Goal: Information Seeking & Learning: Learn about a topic

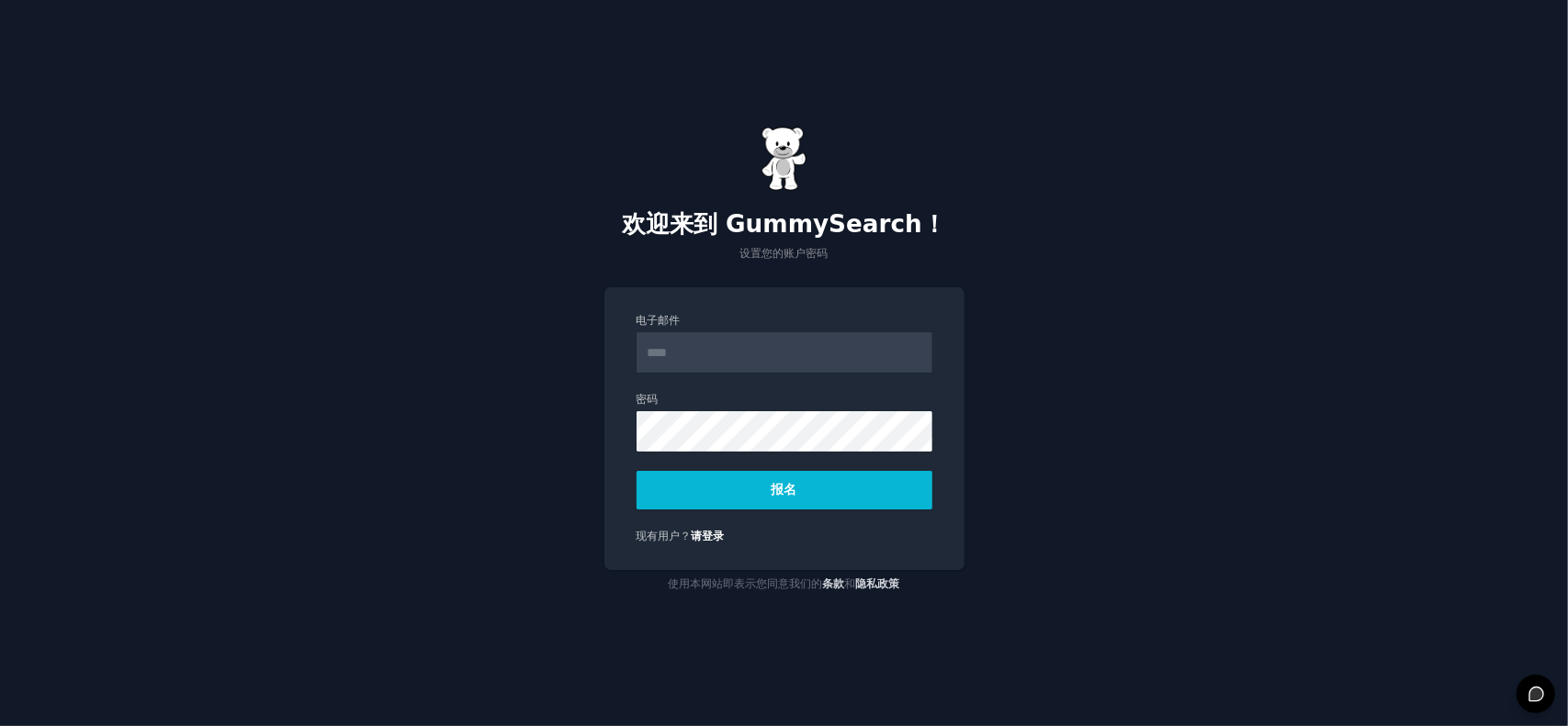
click at [775, 355] on input "电子邮件" at bounding box center [784, 353] width 295 height 40
type input "**********"
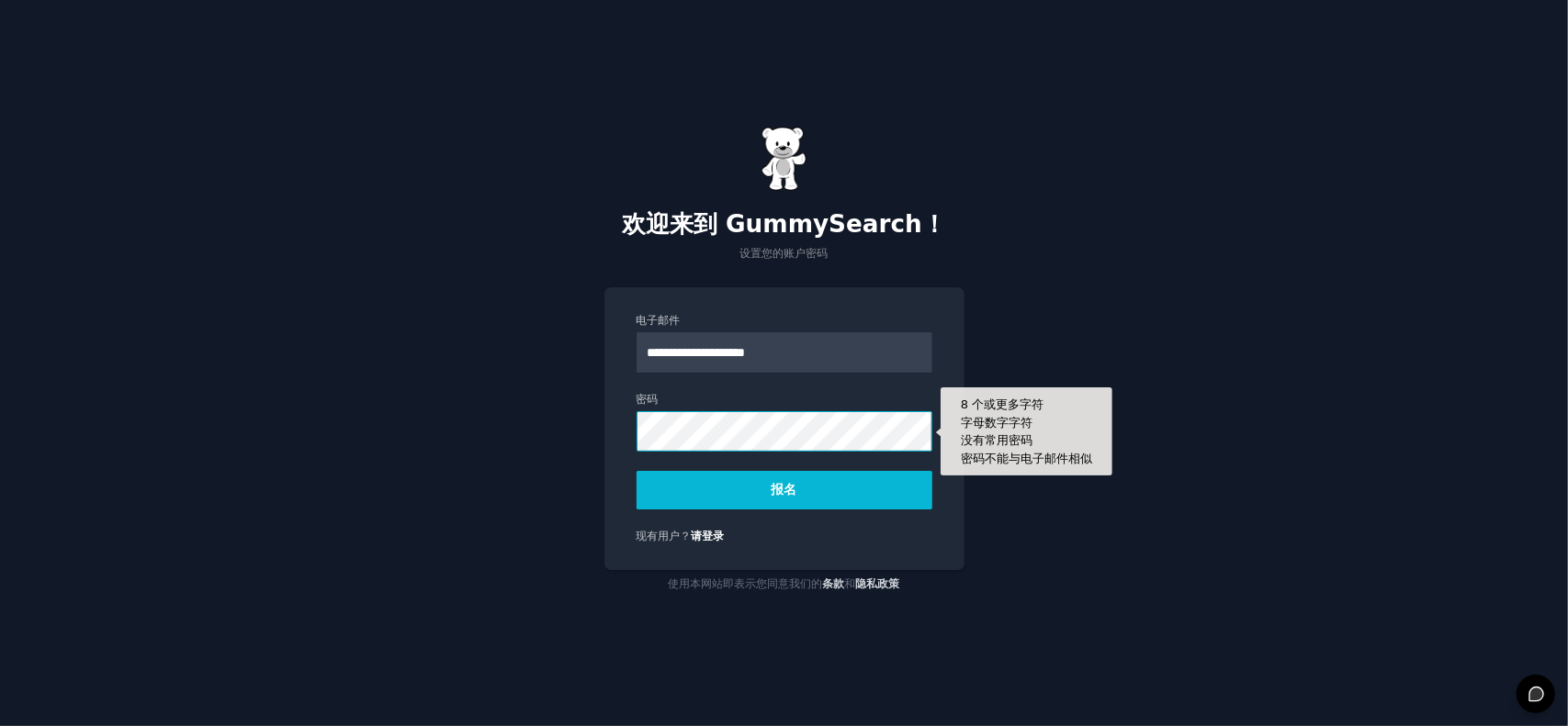
click at [637, 471] on button "报名" at bounding box center [784, 490] width 295 height 38
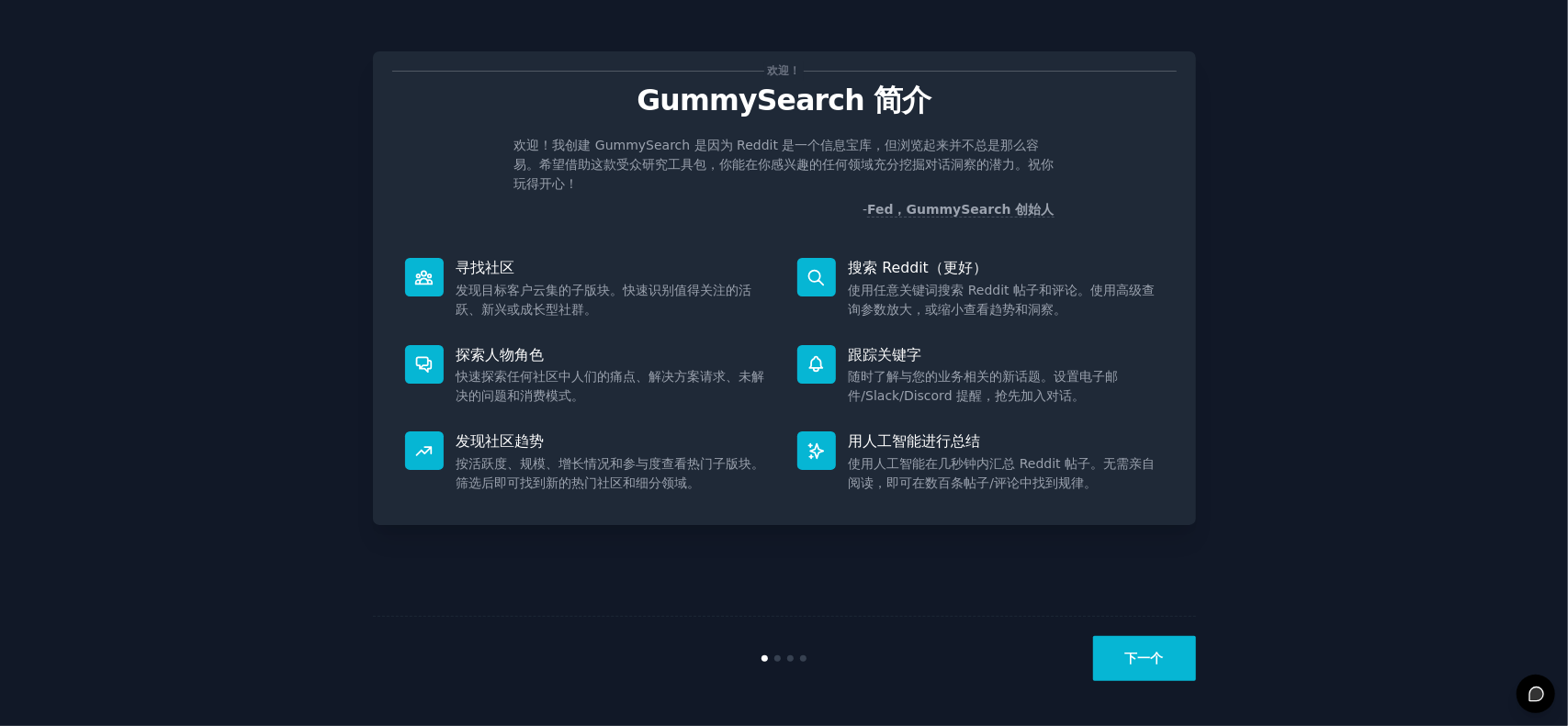
click at [1167, 653] on button "下一个" at bounding box center [1145, 658] width 103 height 45
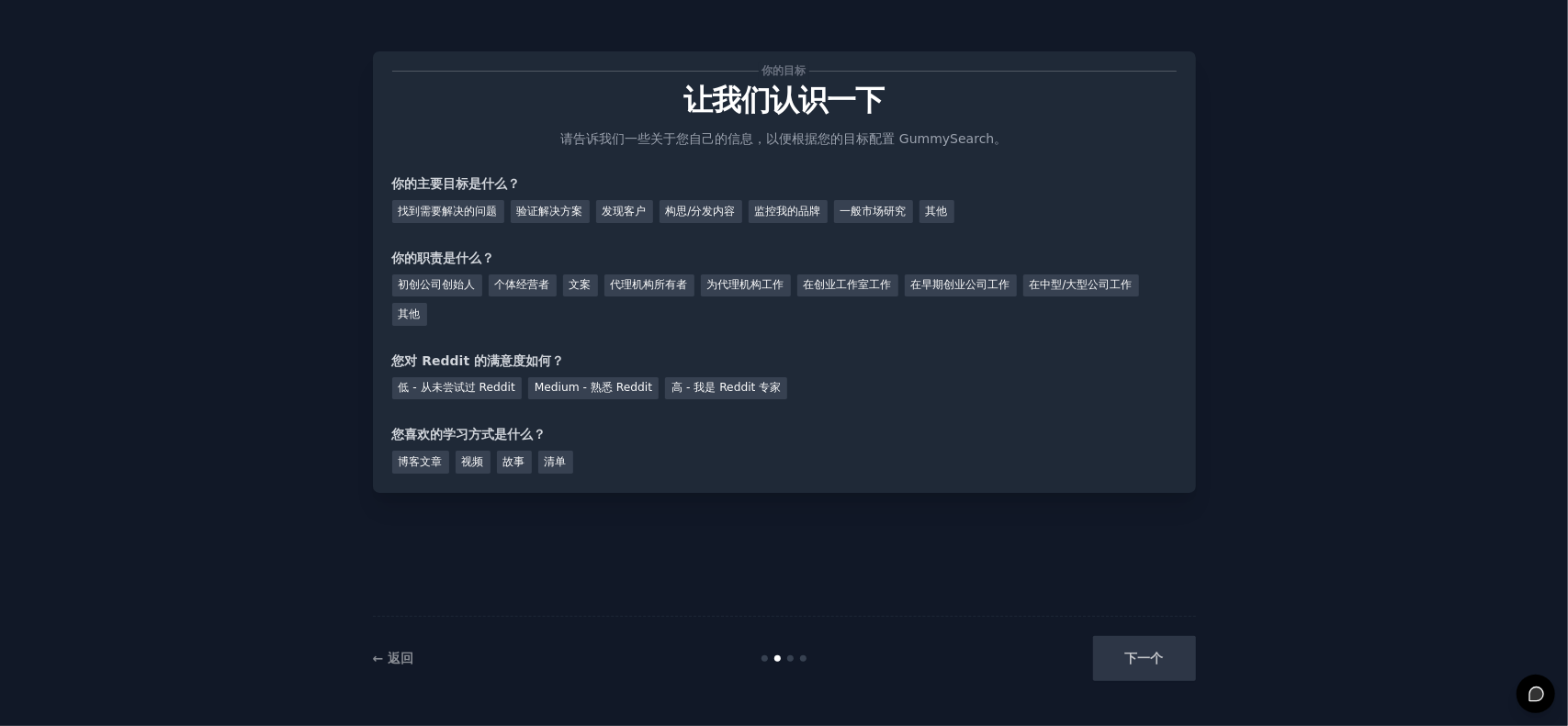
click at [1167, 653] on div "下一个" at bounding box center [1059, 658] width 275 height 45
click at [1148, 649] on div "下一个" at bounding box center [1059, 658] width 275 height 45
click at [1430, 557] on div "你的目标 让我们认识一下 请告诉我们一些关于您自己的信息，以便根据您的目标配置 GummySearch。 你的主要目标是什么？ 找到需要解决的问题 验证解决方…" at bounding box center [784, 363] width 1517 height 675
click at [1148, 662] on div "下一个" at bounding box center [1059, 658] width 275 height 45
click at [1061, 434] on div "您喜欢的学习方式是什么？" at bounding box center [784, 434] width 784 height 19
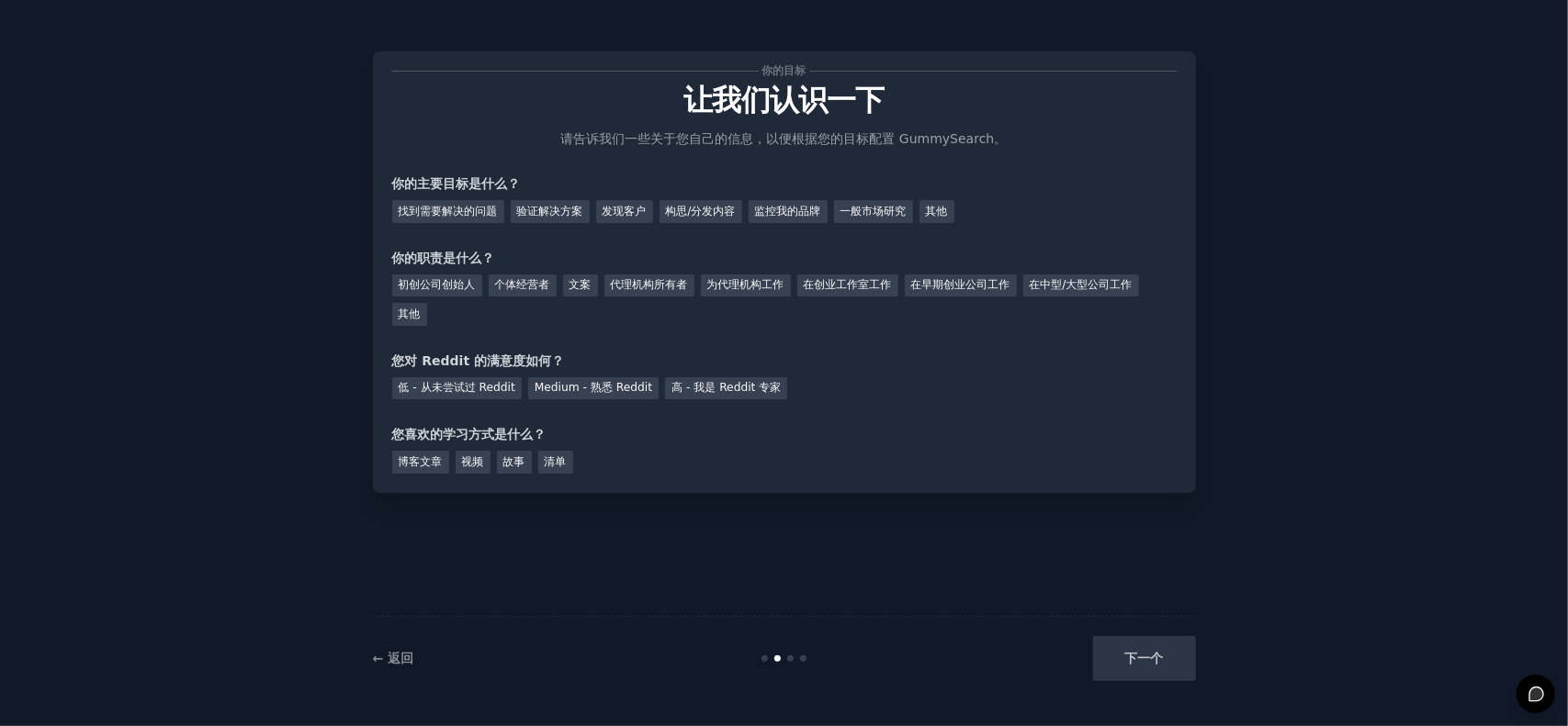
click at [1439, 623] on div "你的目标 让我们认识一下 请告诉我们一些关于您自己的信息，以便根据您的目标配置 GummySearch。 你的主要目标是什么？ 找到需要解决的问题 验证解决方…" at bounding box center [784, 363] width 1517 height 675
click at [1058, 456] on div "博客文章 视频 故事 清单" at bounding box center [784, 458] width 784 height 30
click at [1194, 674] on div "你的目标 让我们认识一下 请告诉我们一些关于您自己的信息，以便根据您的目标配置 GummySearch。 你的主要目标是什么？ 找到需要解决的问题 验证解决方…" at bounding box center [784, 363] width 1517 height 675
click at [395, 647] on div "← 返回 下一个" at bounding box center [784, 658] width 824 height 85
click at [396, 666] on font "← 返回" at bounding box center [393, 657] width 41 height 14
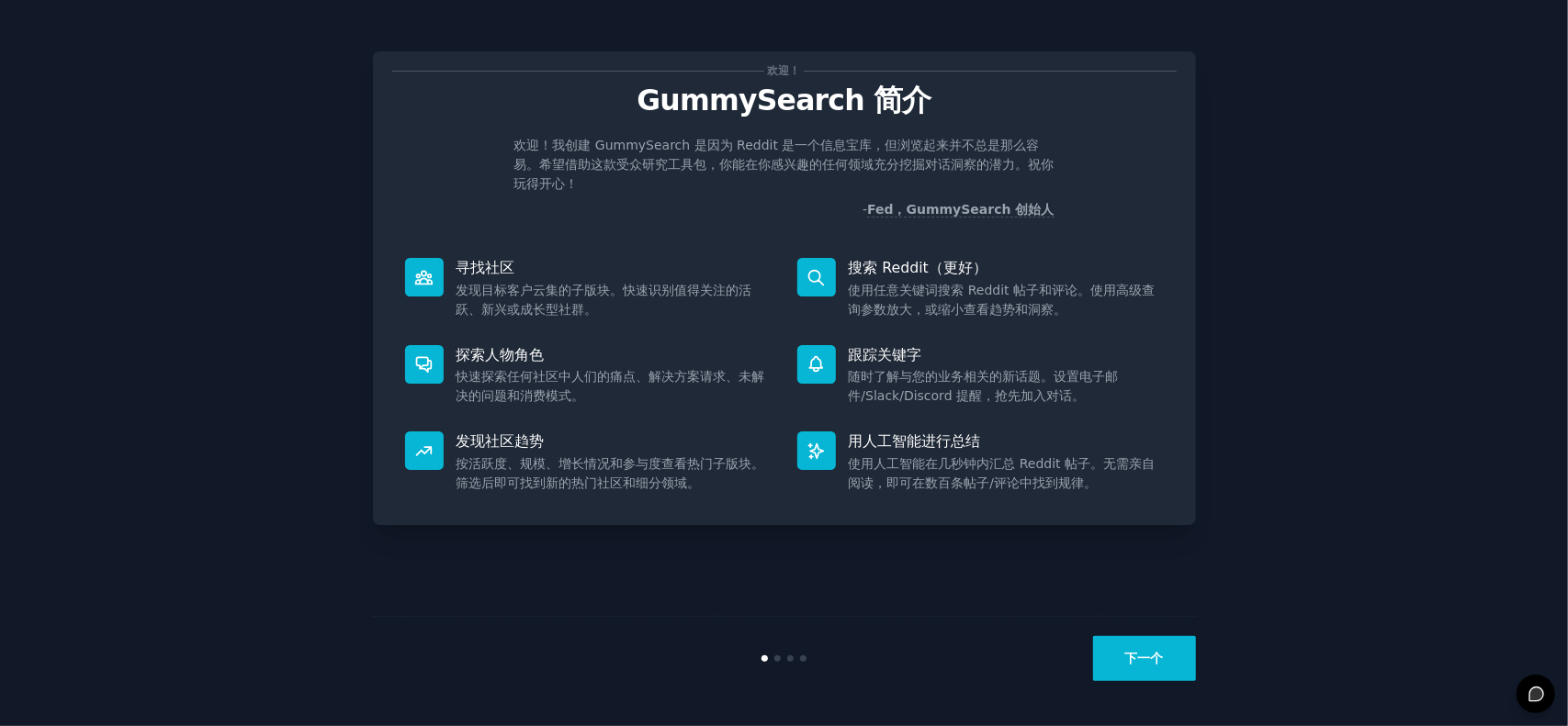
click at [1172, 649] on button "下一个" at bounding box center [1145, 658] width 103 height 45
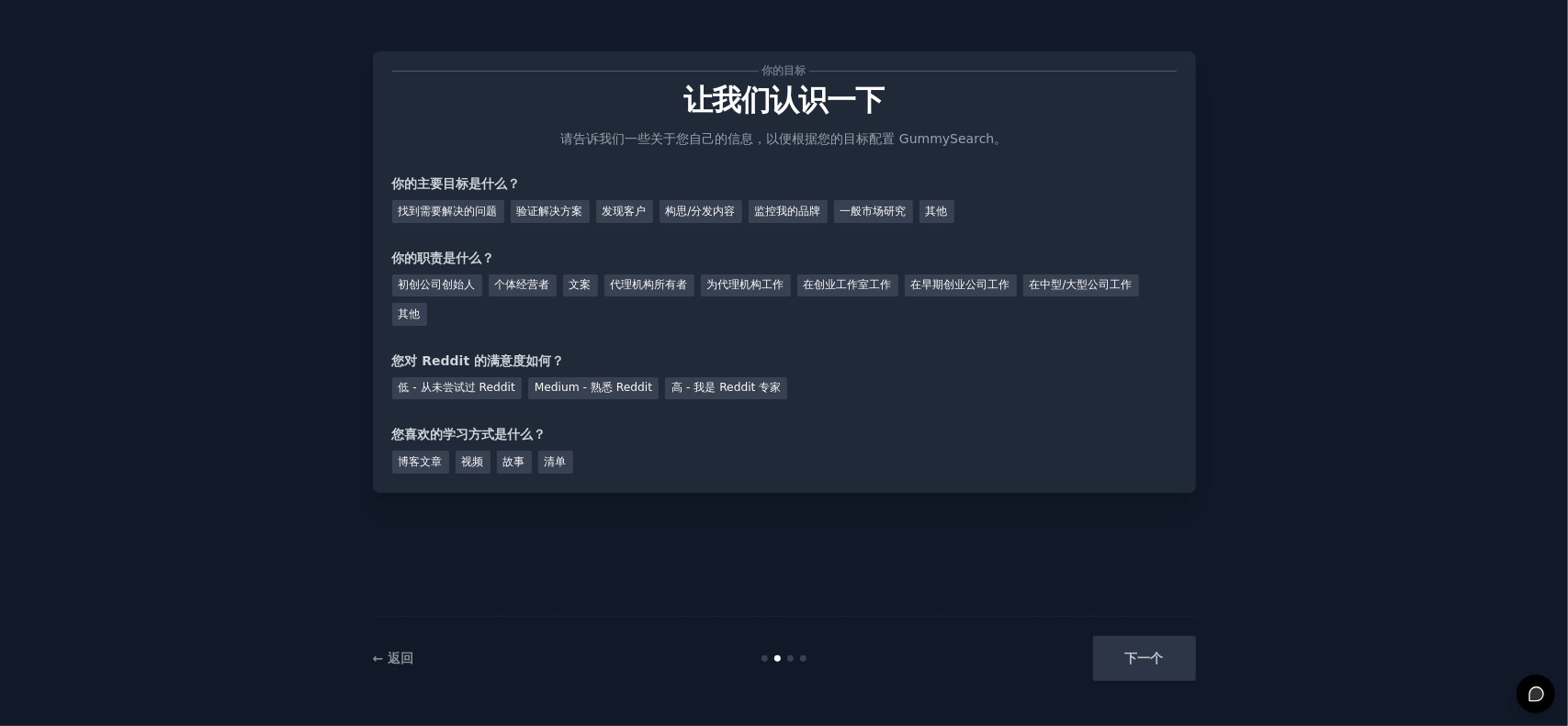
click at [1172, 649] on div "下一个" at bounding box center [1059, 658] width 275 height 45
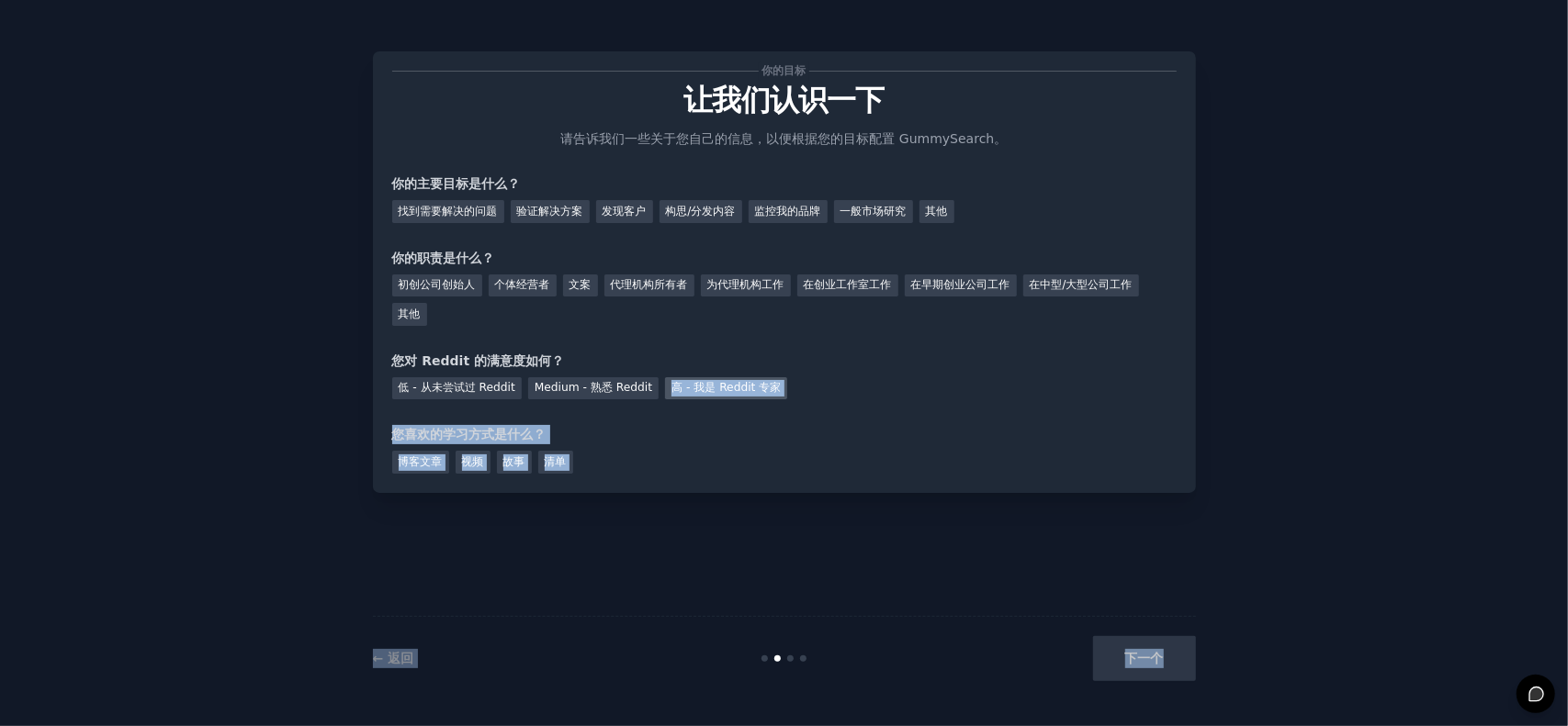
drag, startPoint x: 1172, startPoint y: 649, endPoint x: 694, endPoint y: 393, distance: 542.2
click at [694, 393] on div "你的目标 让我们认识一下 请告诉我们一些关于您自己的信息，以便根据您的目标配置 GummySearch。 你的主要目标是什么？ 找到需要解决的问题 验证解决方…" at bounding box center [784, 363] width 824 height 675
click at [628, 433] on div "您喜欢的学习方式是什么？" at bounding box center [784, 434] width 784 height 19
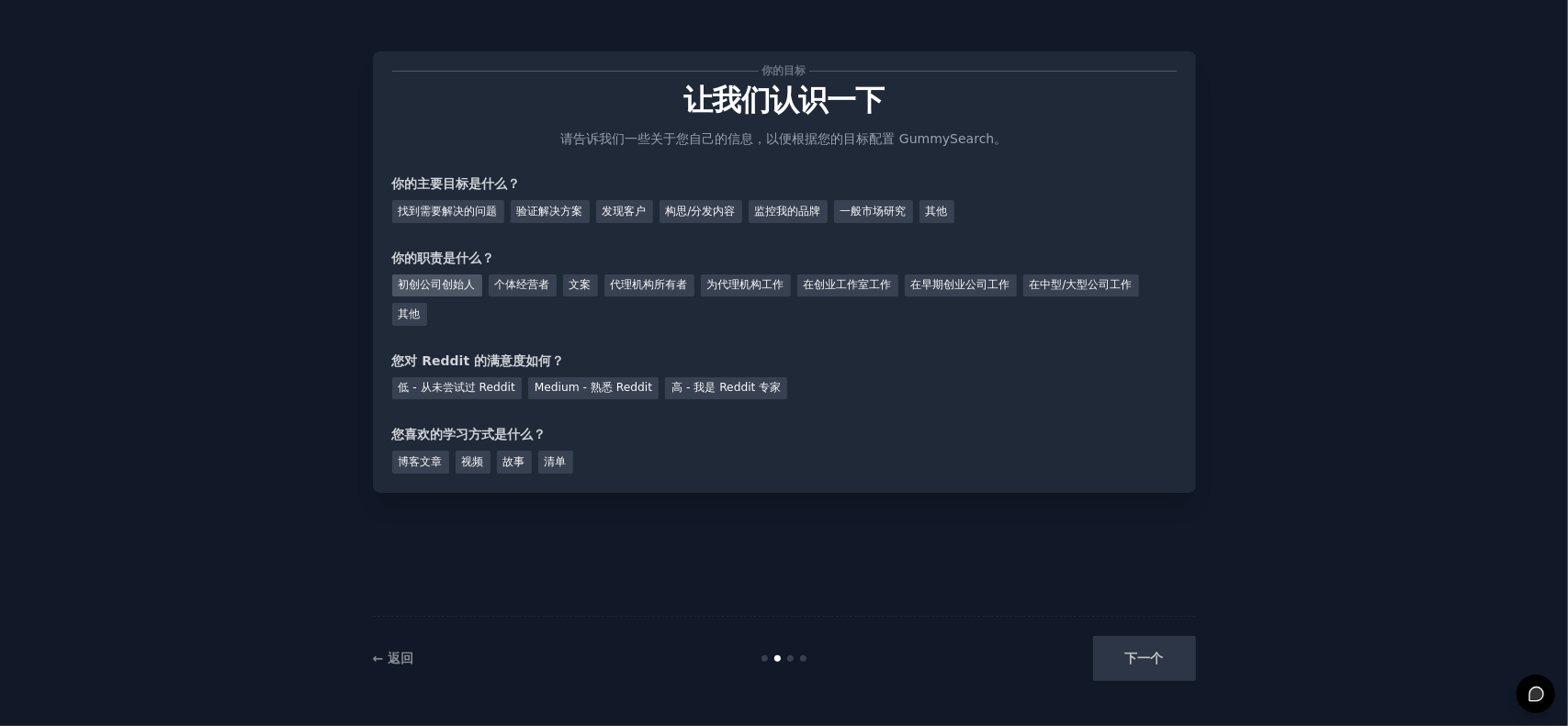
click at [463, 292] on div "初创公司创始人" at bounding box center [438, 286] width 90 height 23
click at [531, 292] on div "个体经营者" at bounding box center [522, 286] width 68 height 23
click at [453, 214] on font "找到需要解决的问题" at bounding box center [448, 211] width 99 height 12
click at [565, 207] on font "验证解决方案" at bounding box center [550, 211] width 66 height 12
click at [474, 209] on font "找到需要解决的问题" at bounding box center [448, 211] width 99 height 12
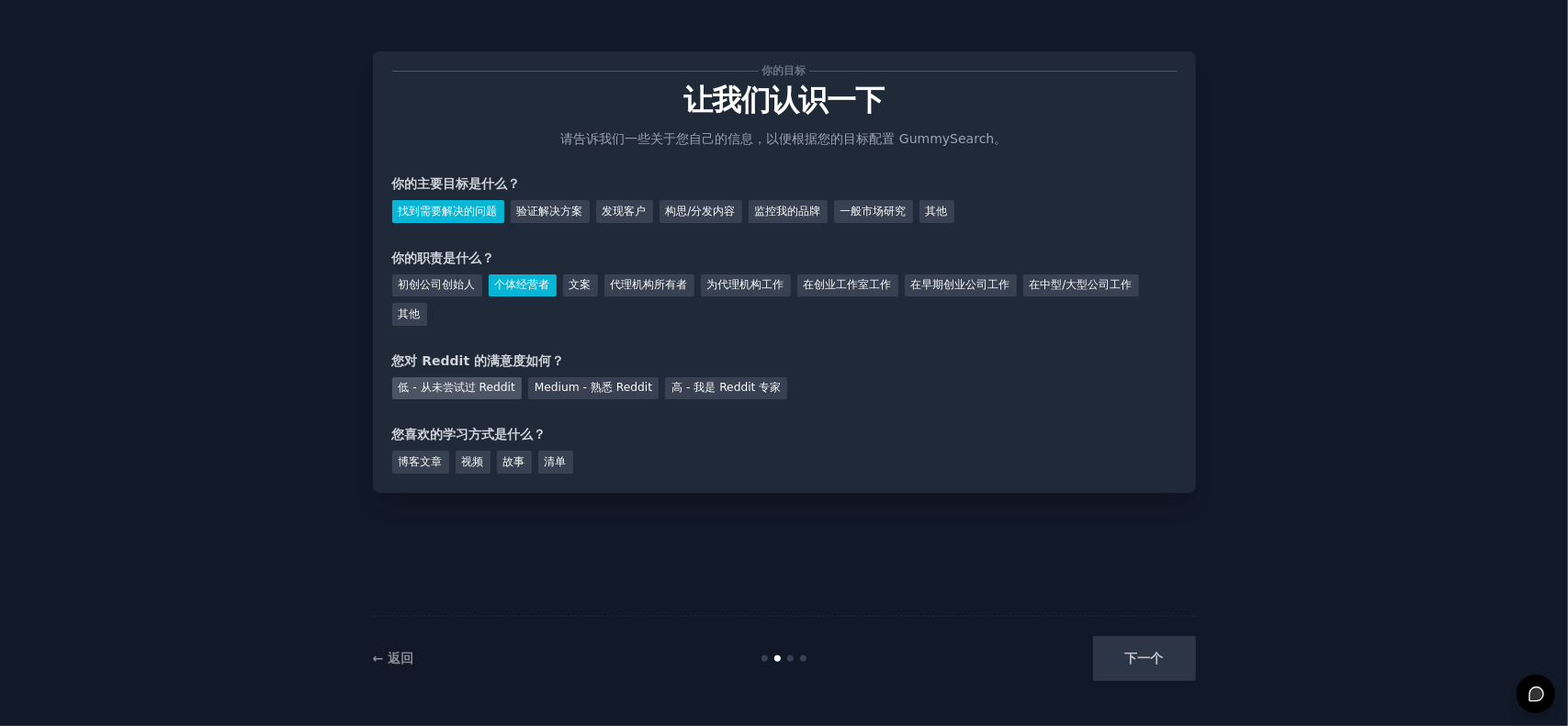
click at [472, 390] on font "低 - 从未尝试过 Reddit" at bounding box center [457, 387] width 116 height 12
click at [524, 465] on font "故事" at bounding box center [514, 461] width 22 height 12
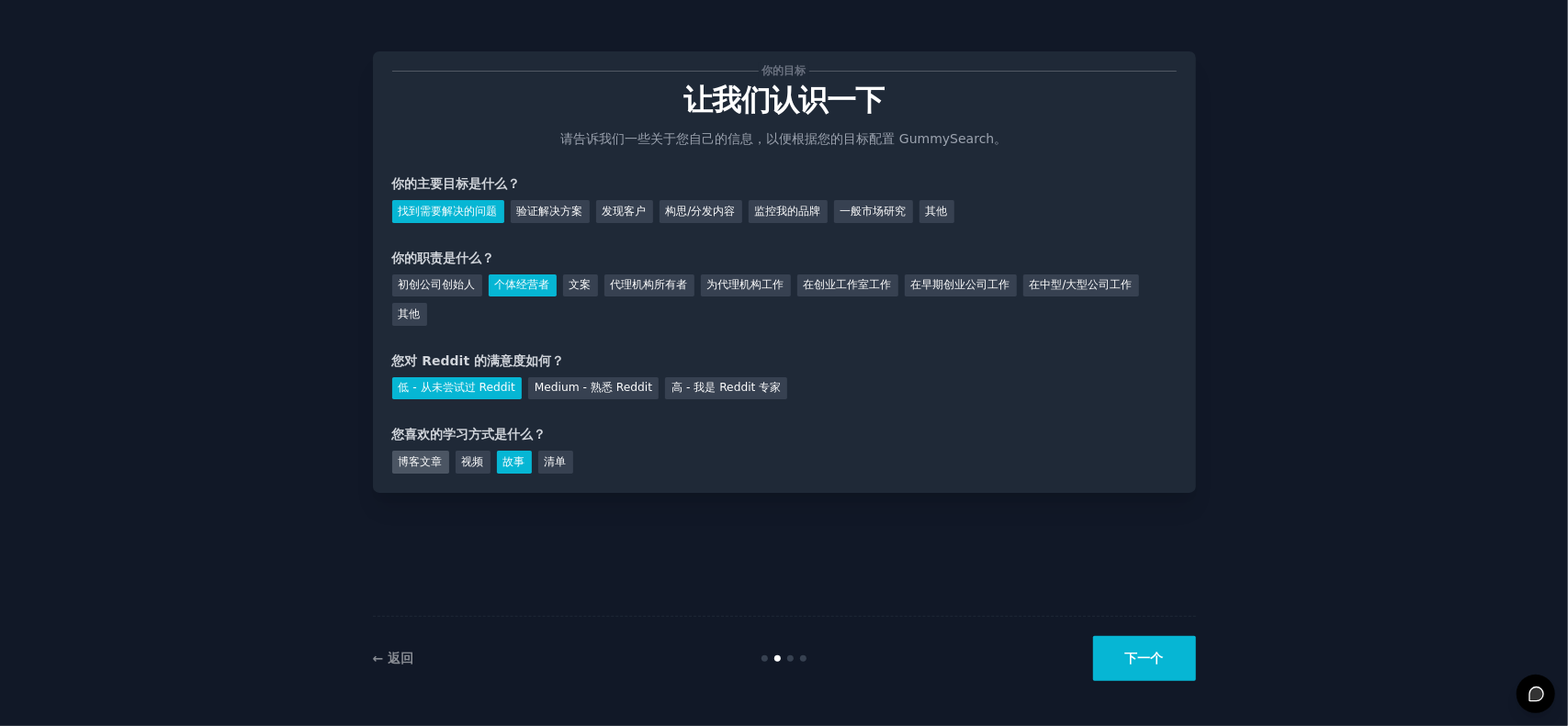
click at [428, 459] on font "博客文章" at bounding box center [420, 461] width 44 height 12
click at [1111, 666] on button "下一个" at bounding box center [1145, 658] width 103 height 45
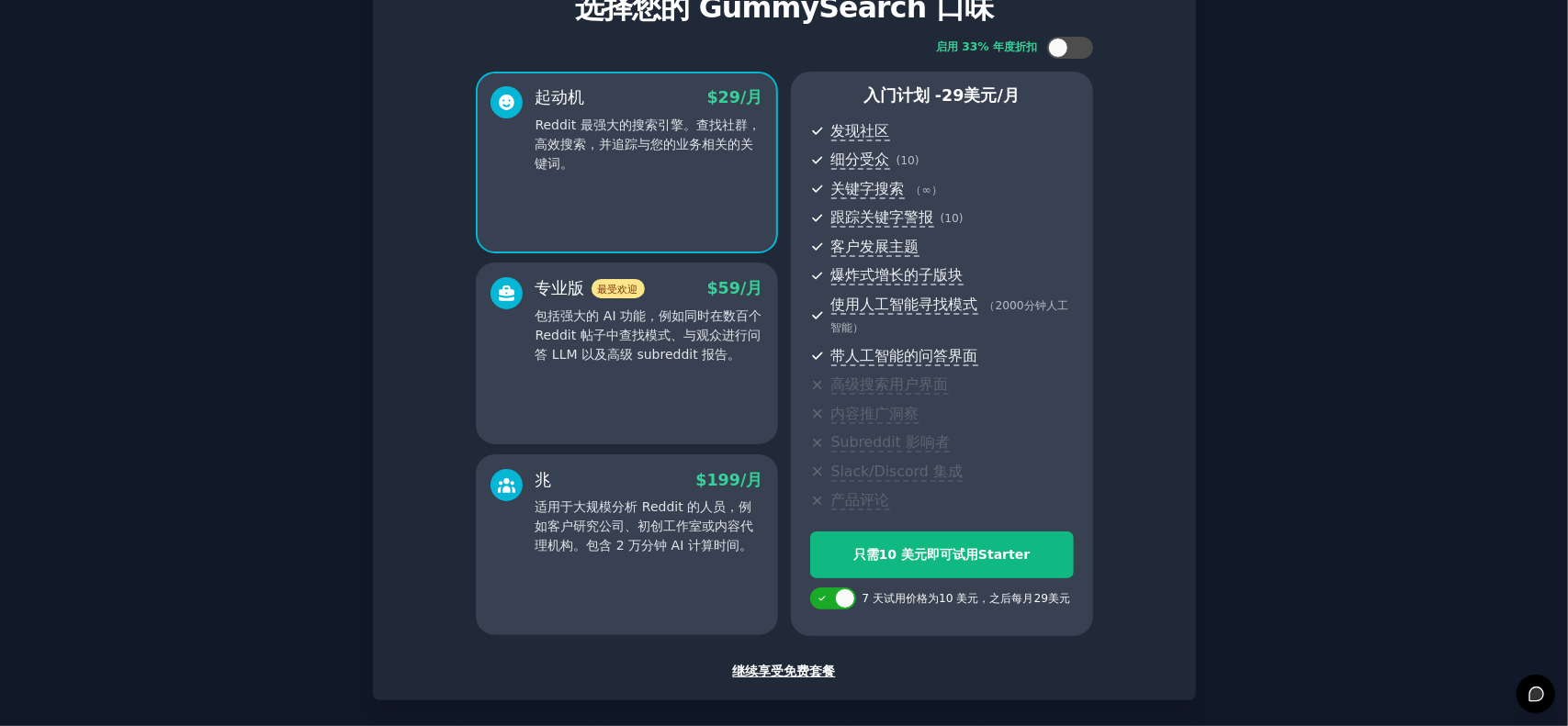
scroll to position [93, 0]
click at [823, 595] on icon at bounding box center [822, 597] width 7 height 5
checkbox input "false"
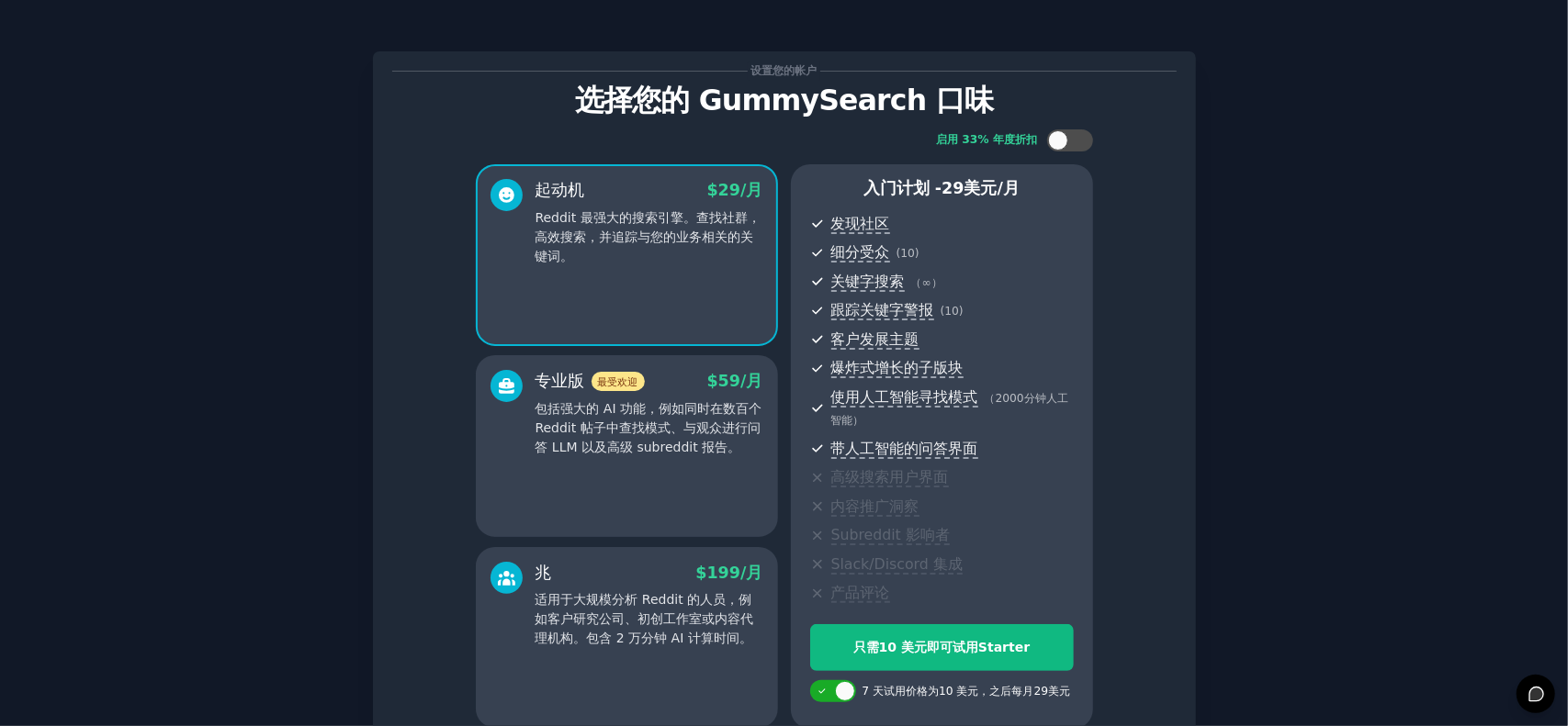
scroll to position [174, 0]
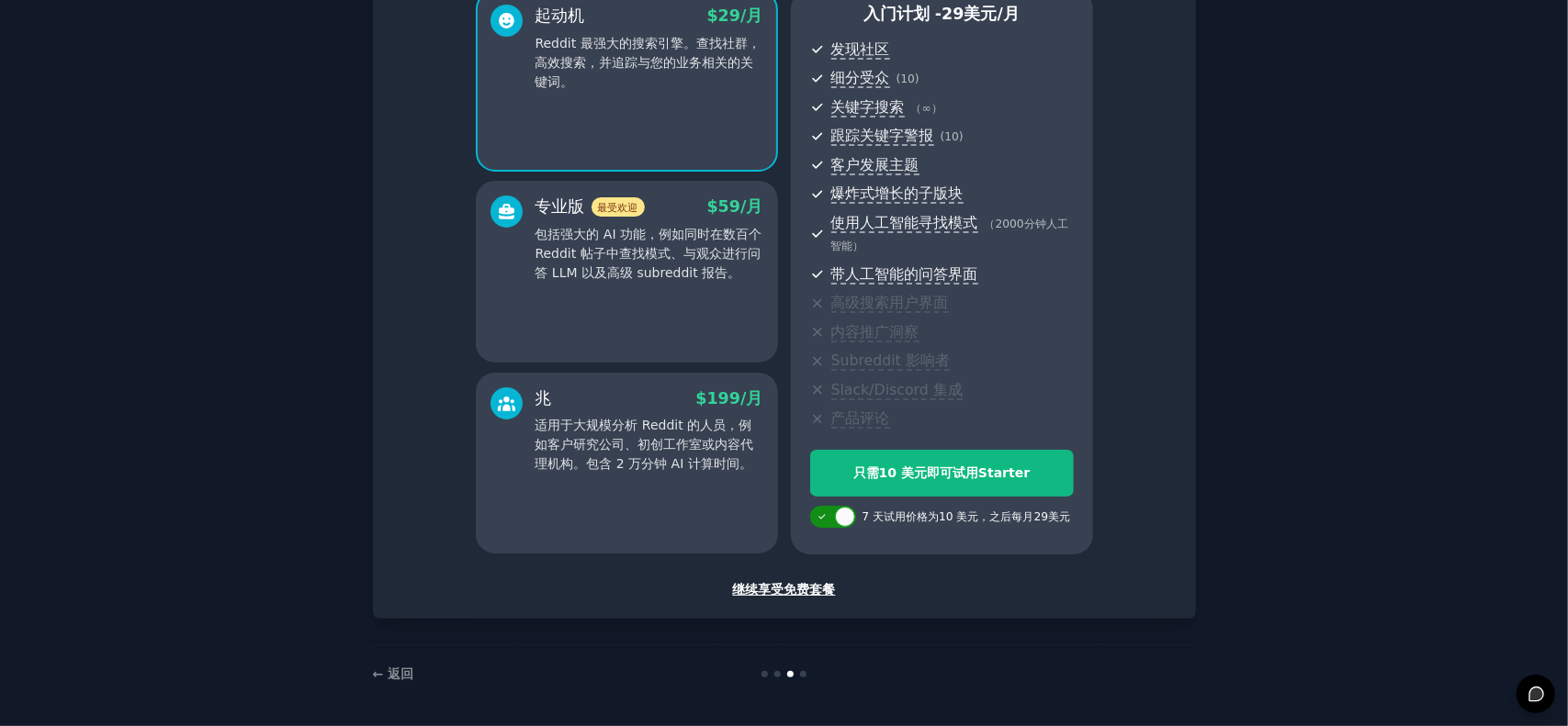
click at [814, 521] on div at bounding box center [833, 516] width 46 height 22
checkbox input "false"
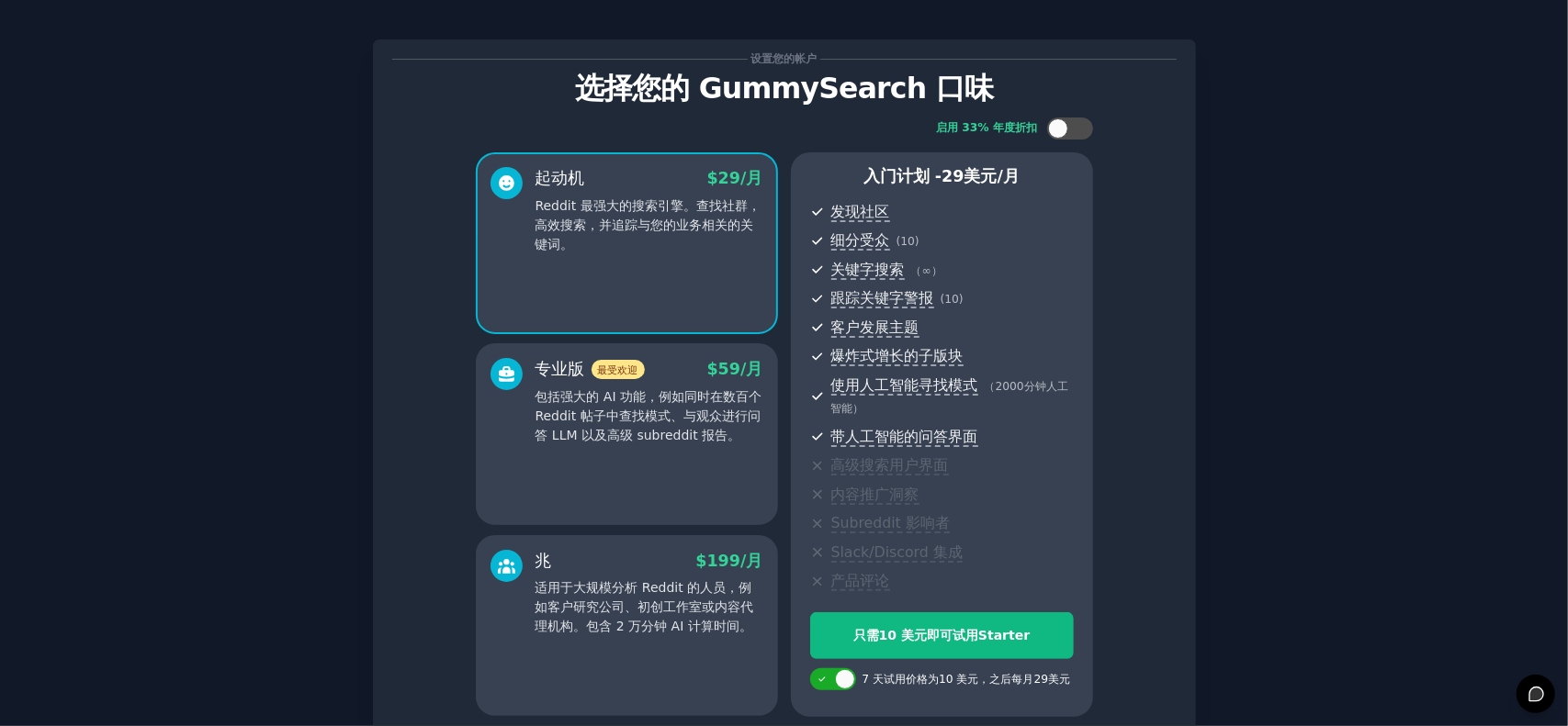
scroll to position [12, 0]
click at [1075, 128] on div at bounding box center [1080, 128] width 10 height 10
click at [1073, 128] on div at bounding box center [1082, 127] width 20 height 20
click at [1075, 128] on div at bounding box center [1080, 128] width 10 height 10
click at [1073, 128] on div at bounding box center [1082, 127] width 20 height 20
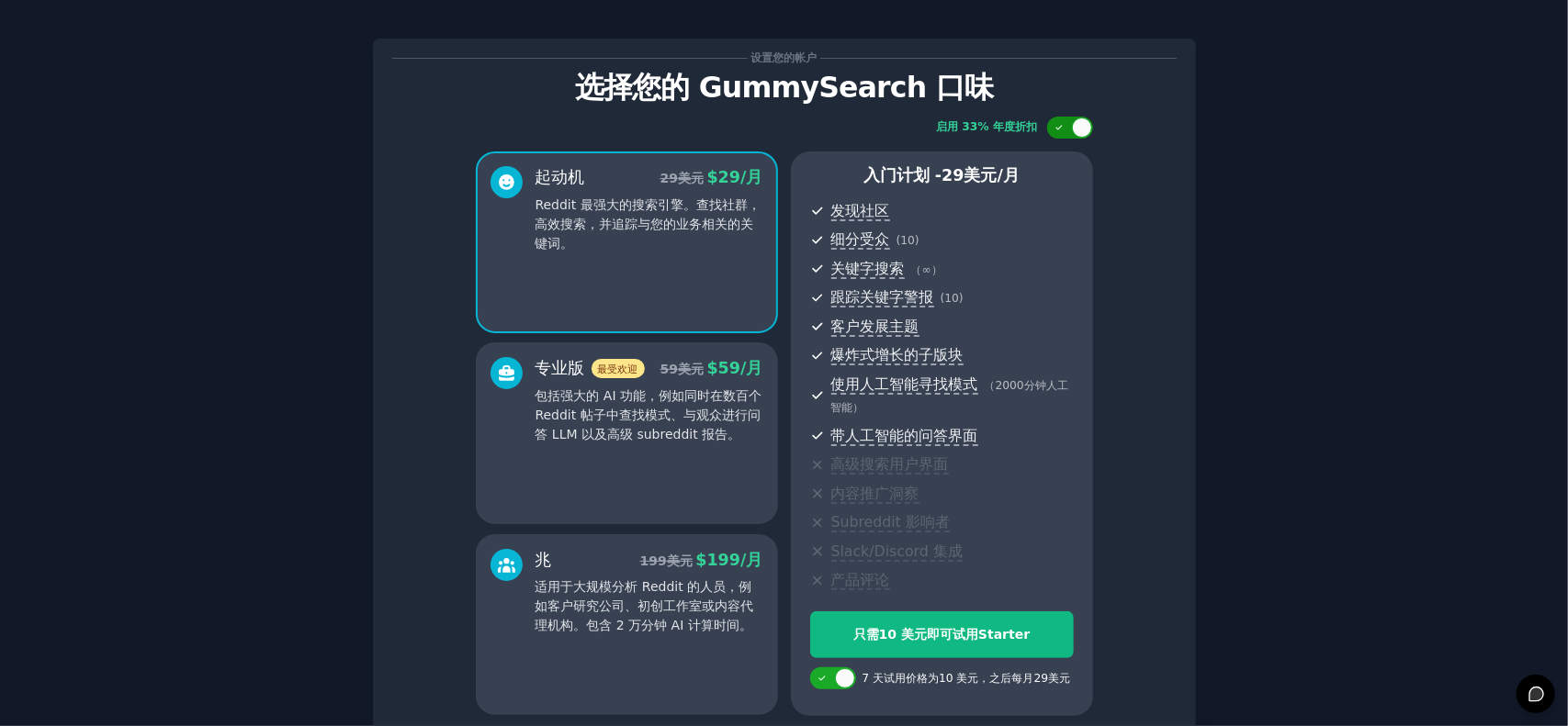
checkbox input "false"
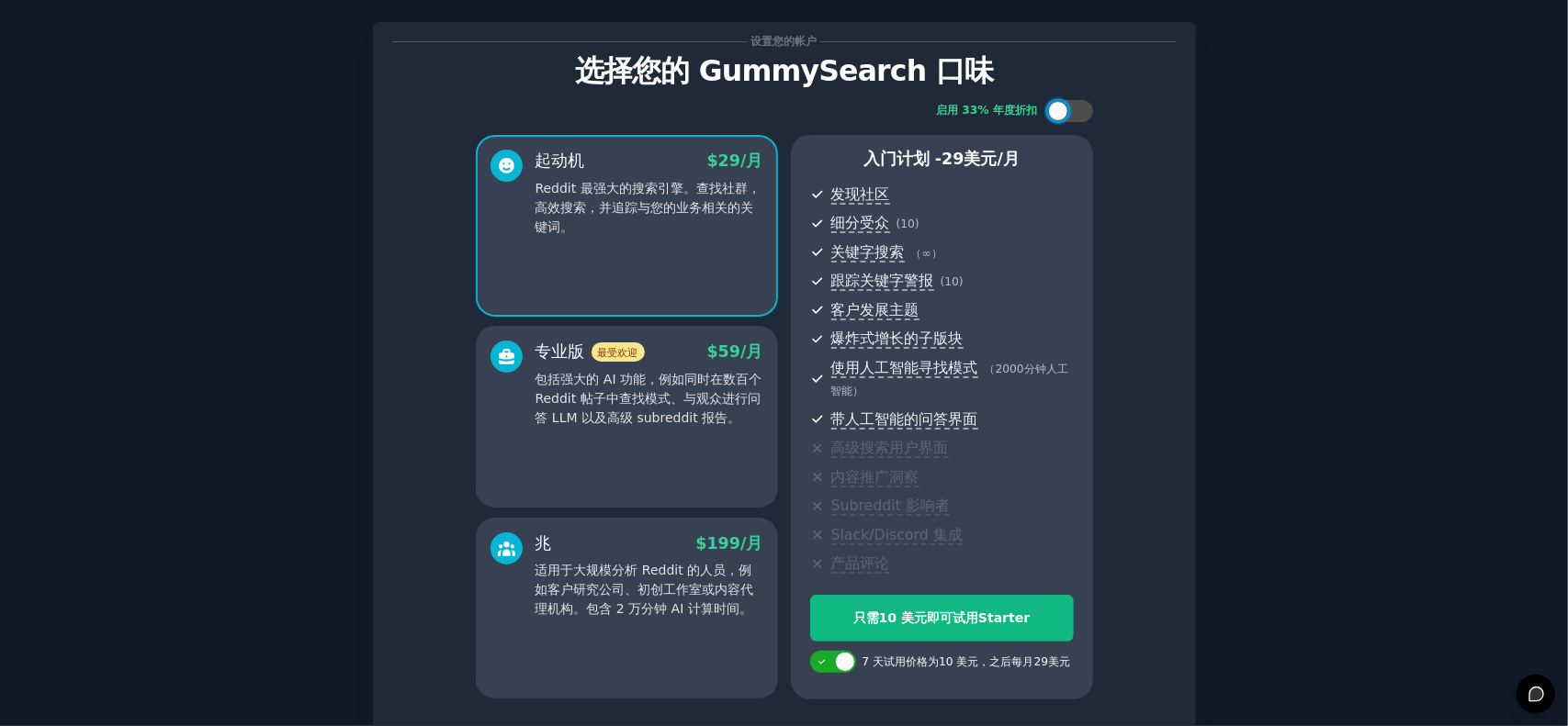
scroll to position [174, 0]
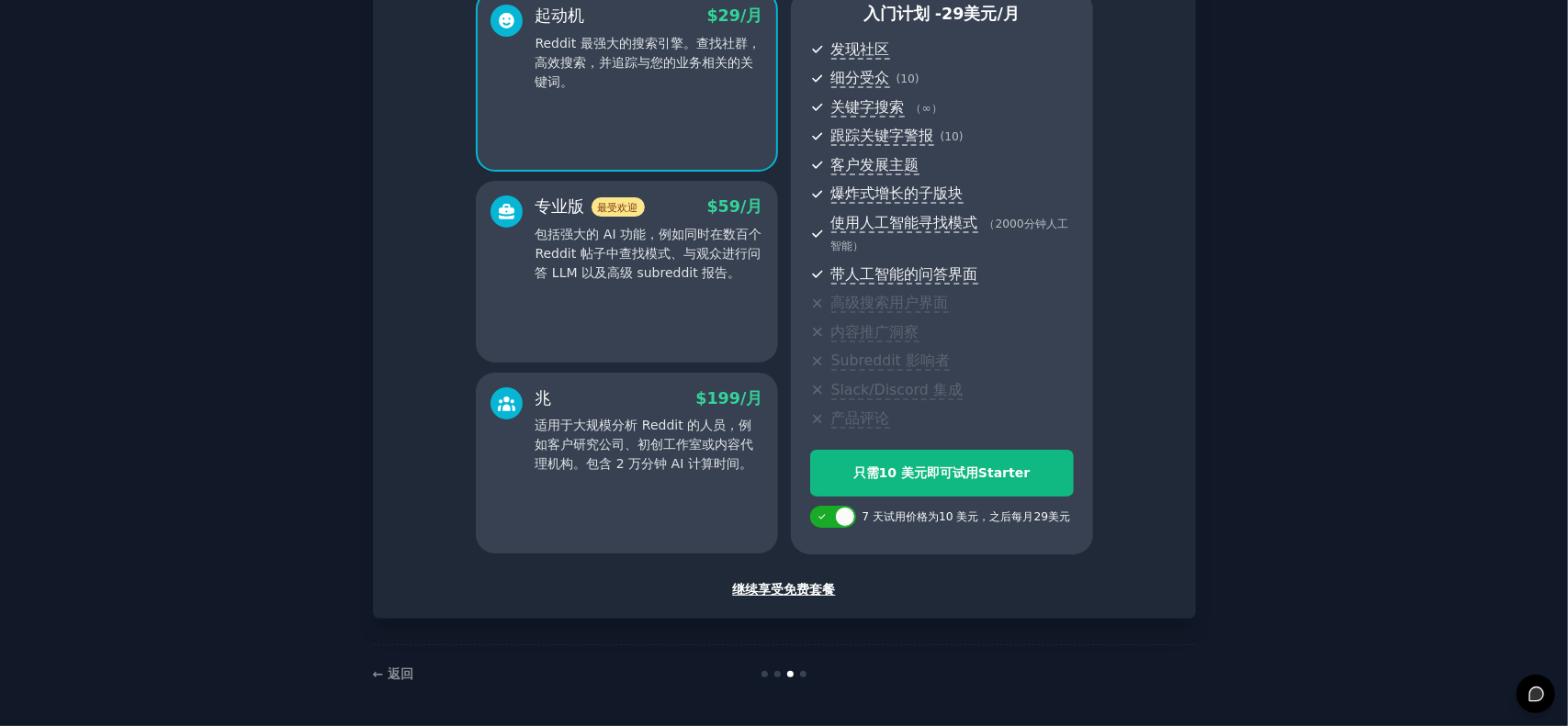
click at [824, 592] on font "继续享受免费套餐" at bounding box center [784, 589] width 103 height 14
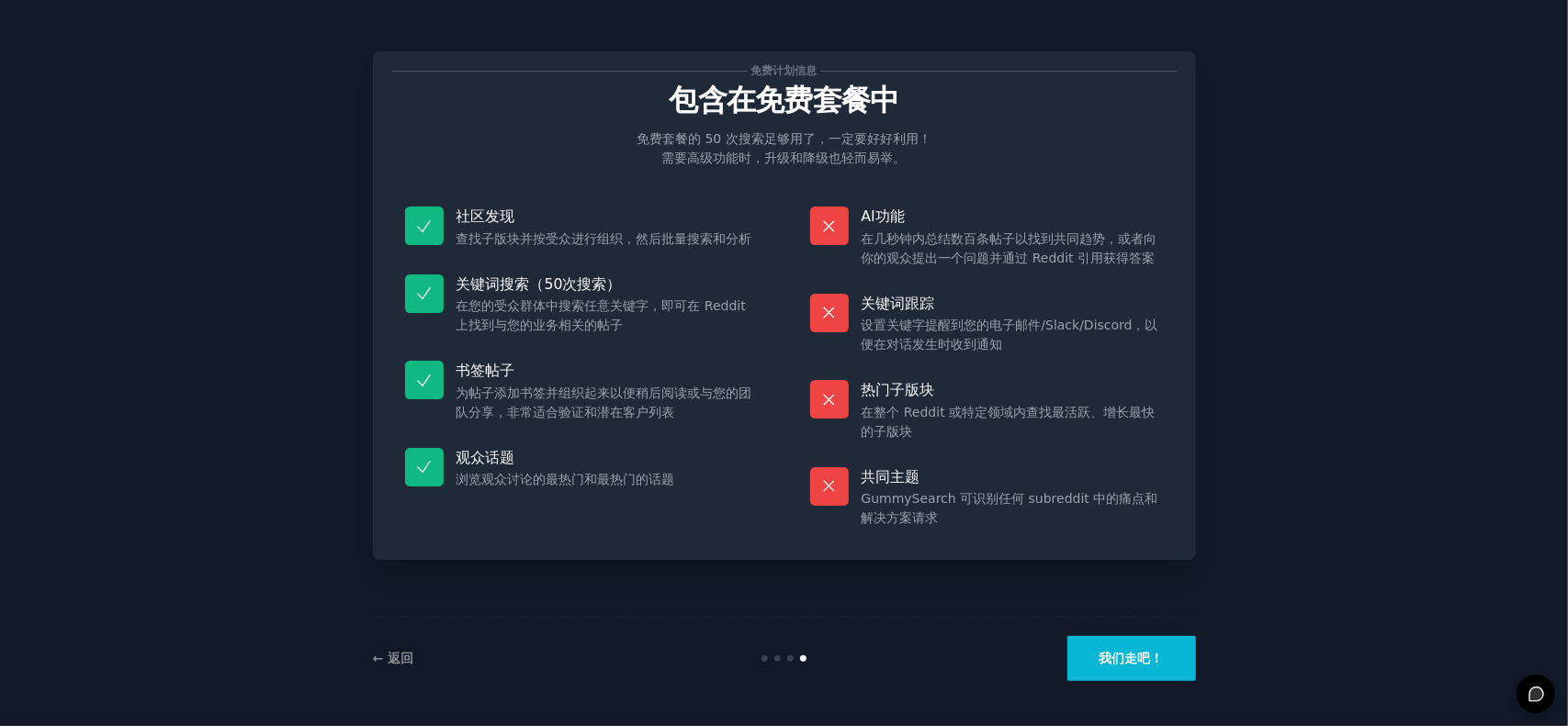
click at [1133, 665] on font "我们走吧！" at bounding box center [1131, 657] width 64 height 14
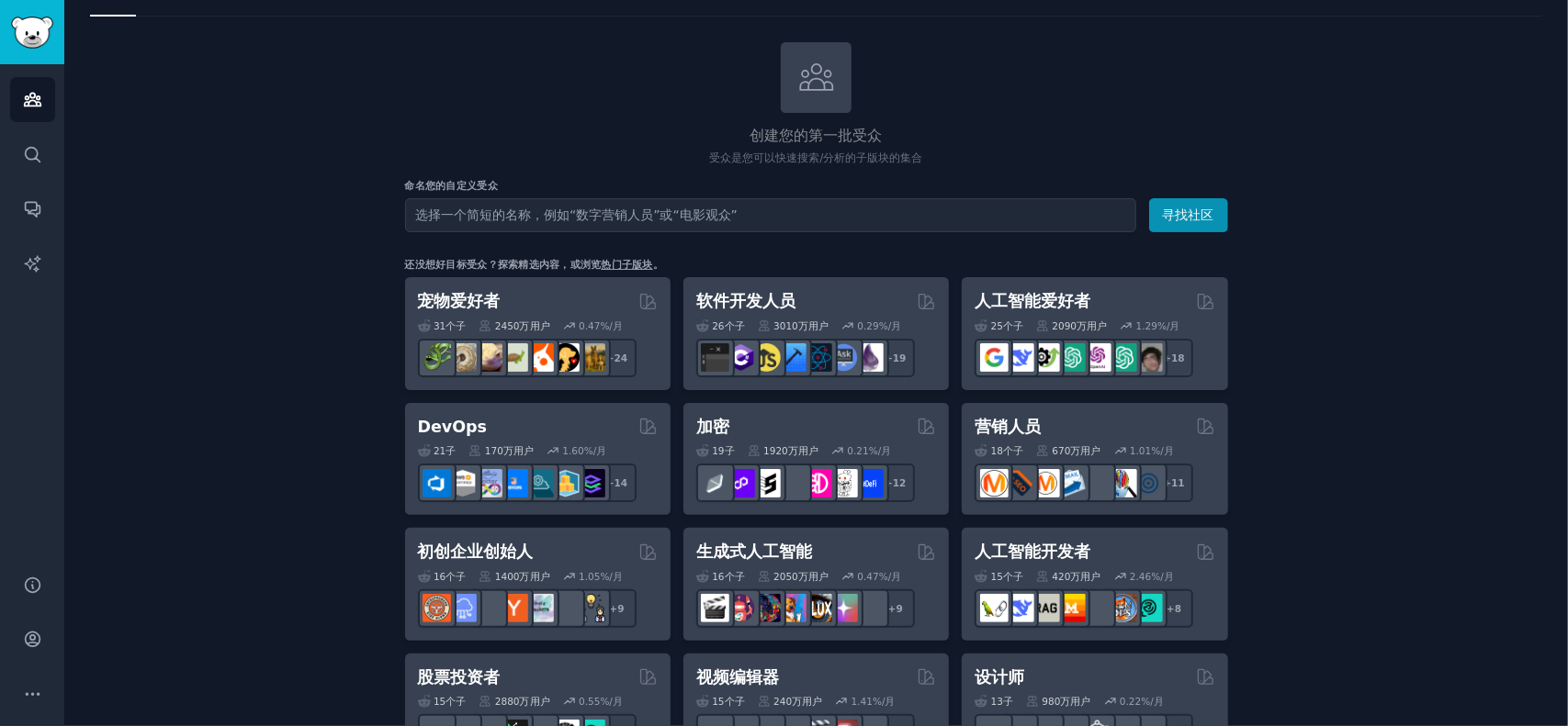
scroll to position [93, 0]
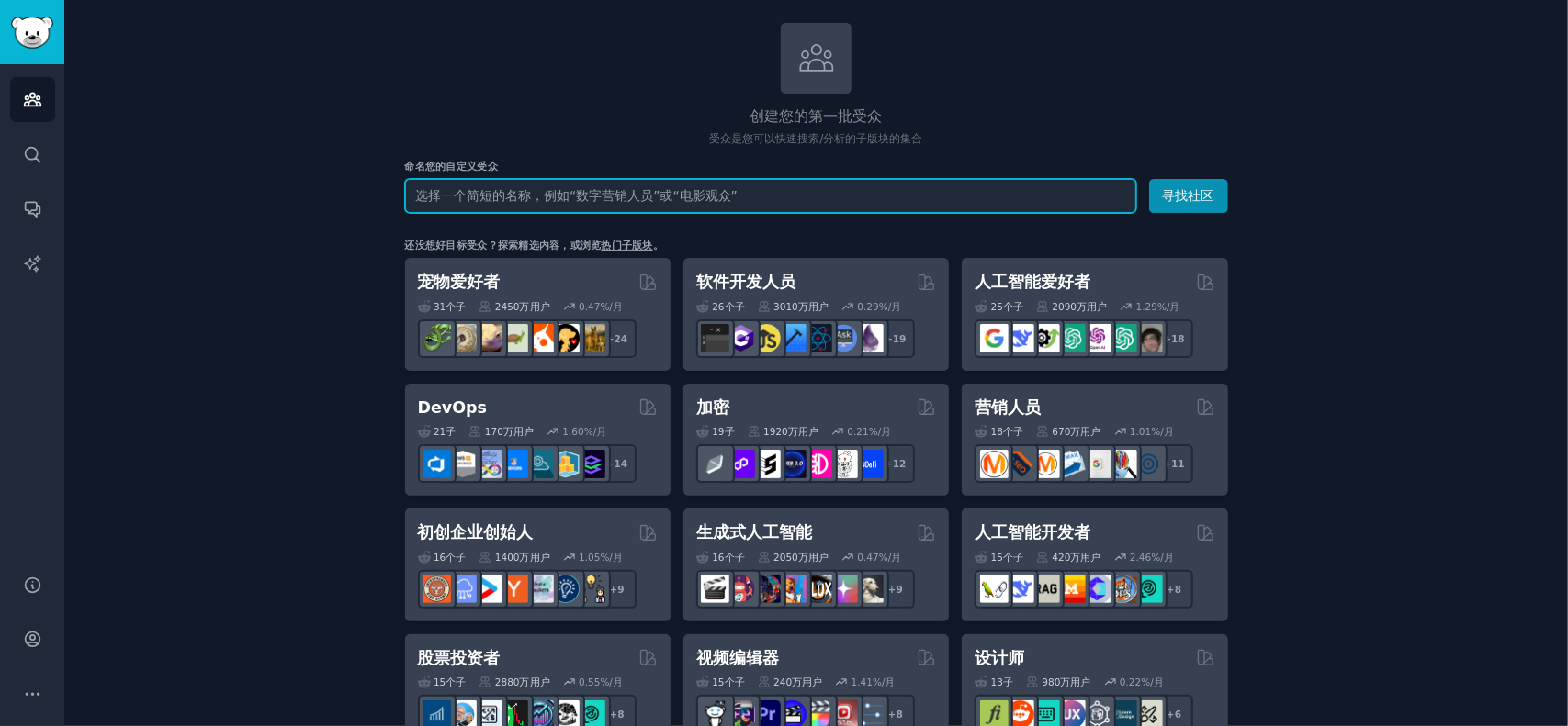
drag, startPoint x: 1374, startPoint y: 473, endPoint x: 814, endPoint y: 195, distance: 625.2
click at [814, 195] on input "text" at bounding box center [770, 196] width 731 height 34
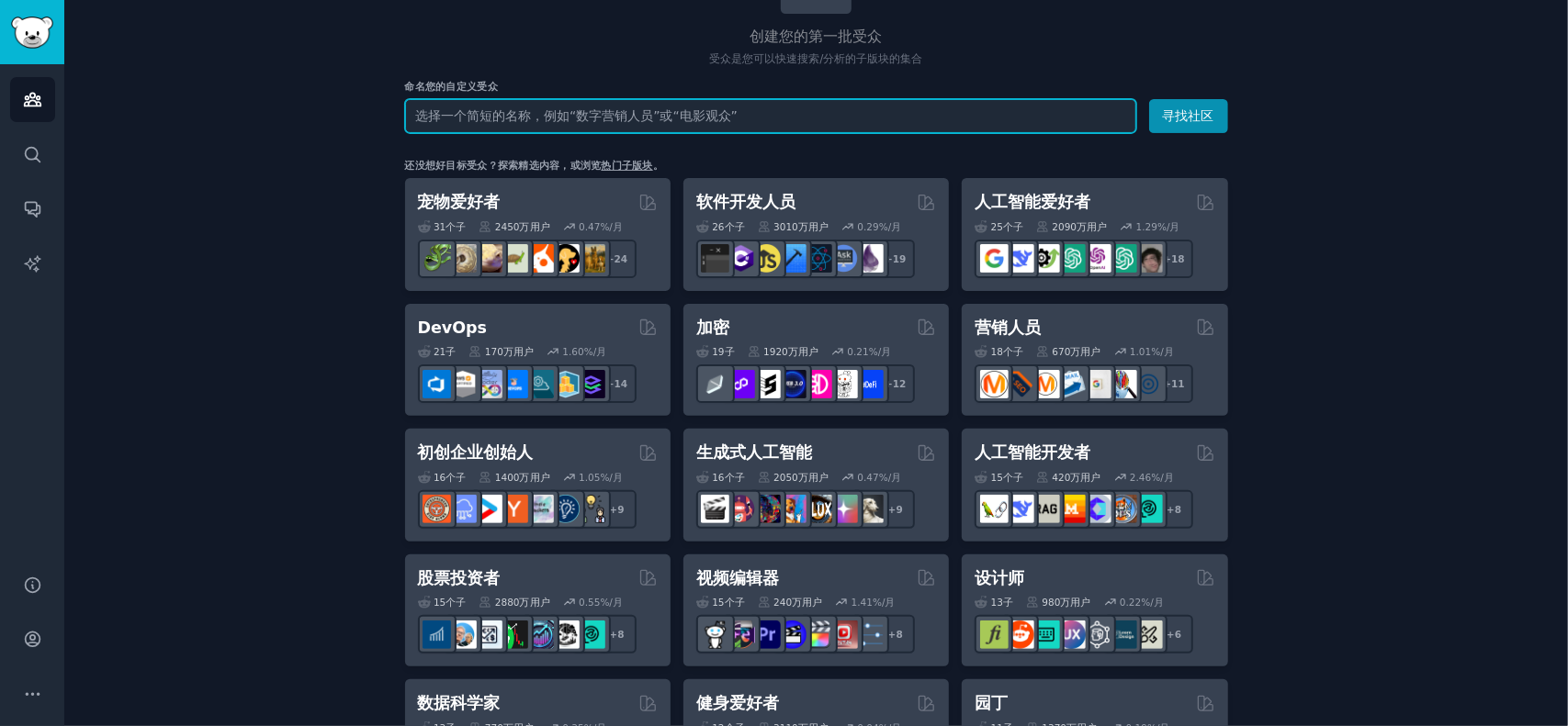
scroll to position [175, 0]
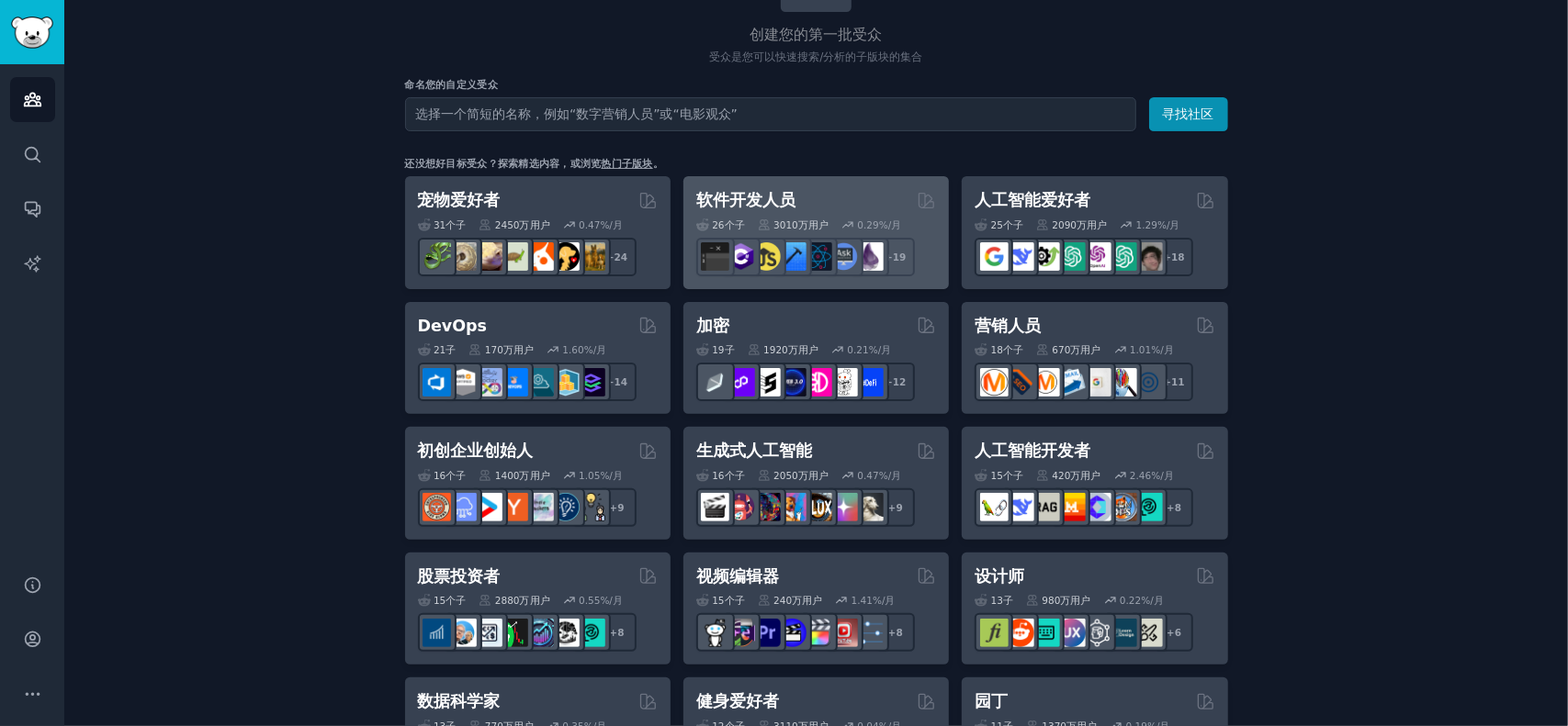
click at [867, 192] on div "软件开发人员" at bounding box center [817, 201] width 240 height 23
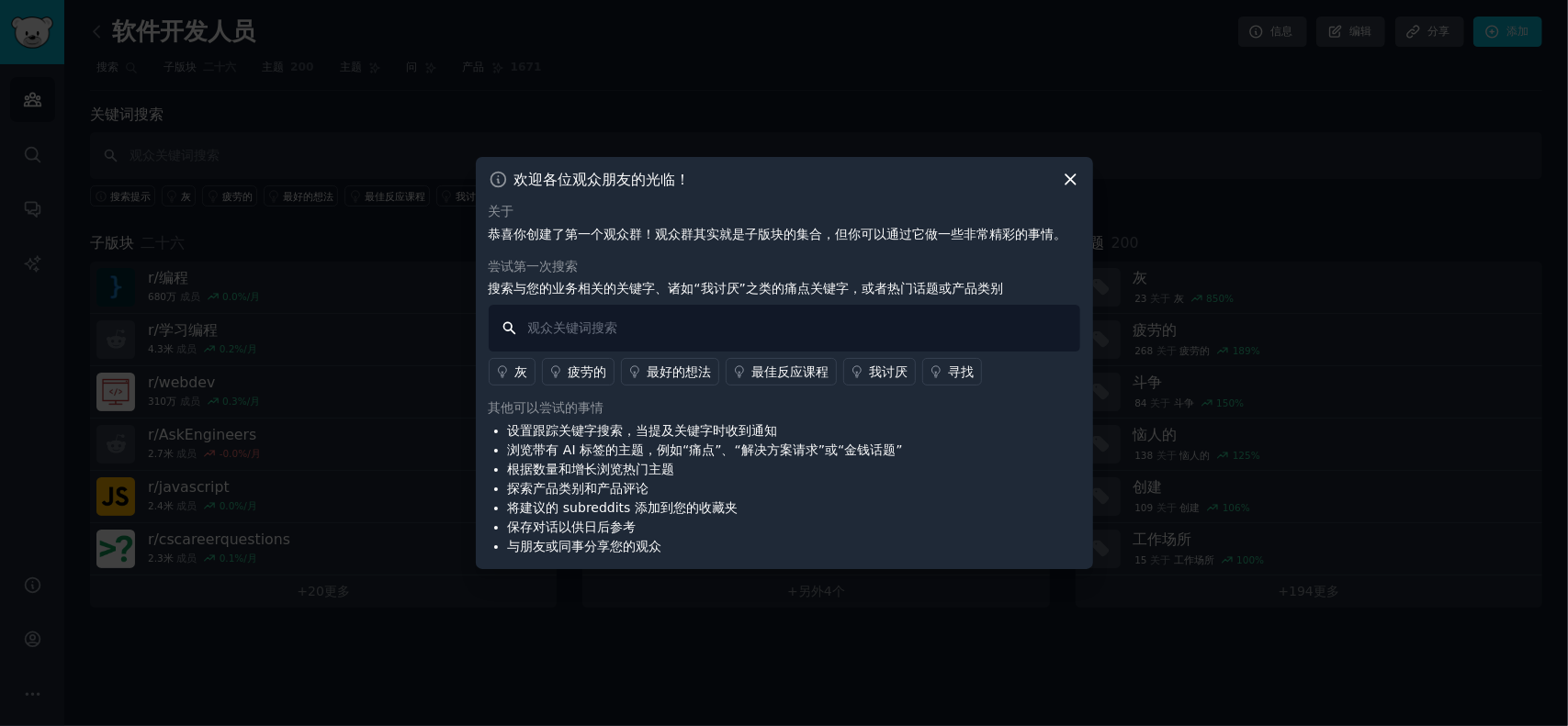
click at [765, 322] on input "text" at bounding box center [784, 328] width 592 height 47
click at [882, 365] on font "我讨厌" at bounding box center [889, 372] width 38 height 14
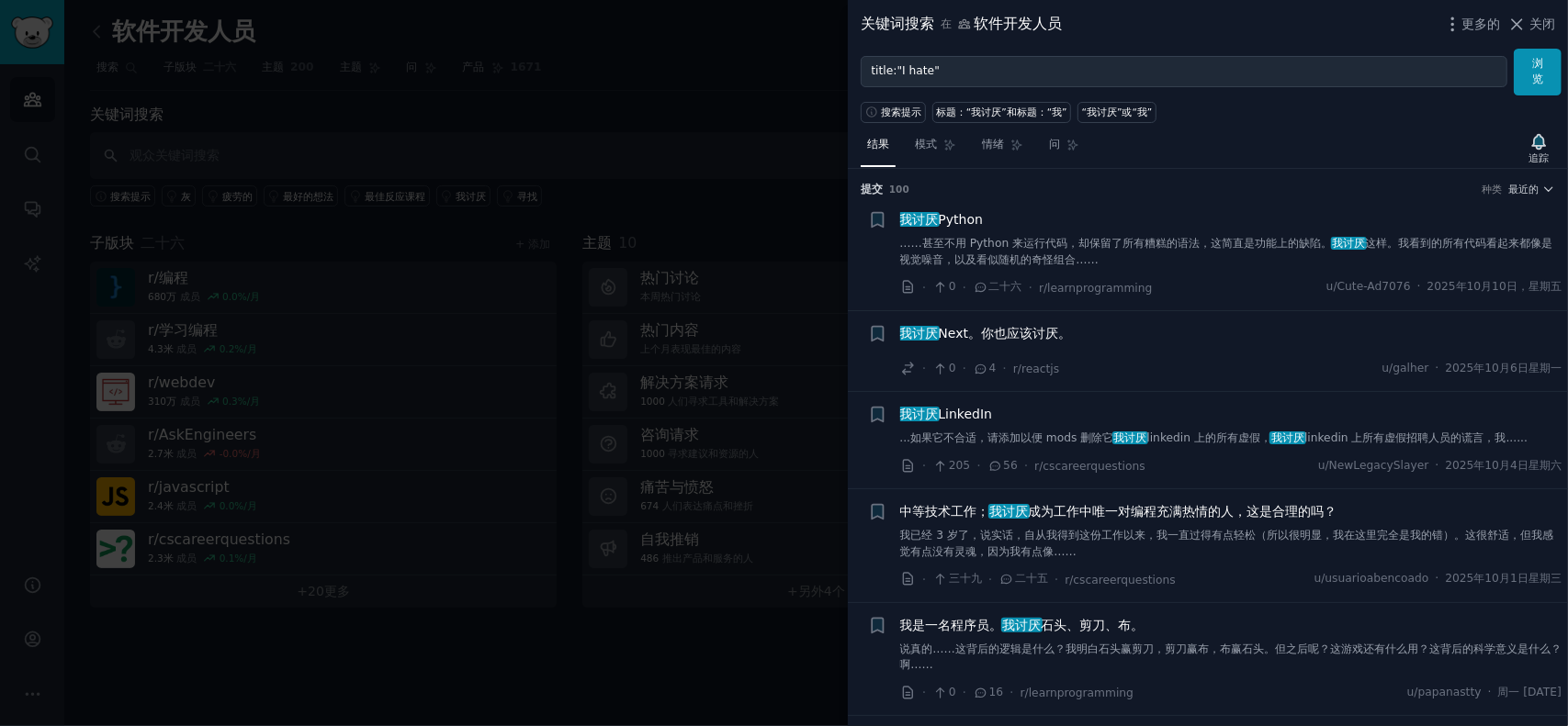
click at [1430, 434] on font "linkedin 上所有虚假招聘人员的谎言，我......" at bounding box center [1416, 437] width 223 height 12
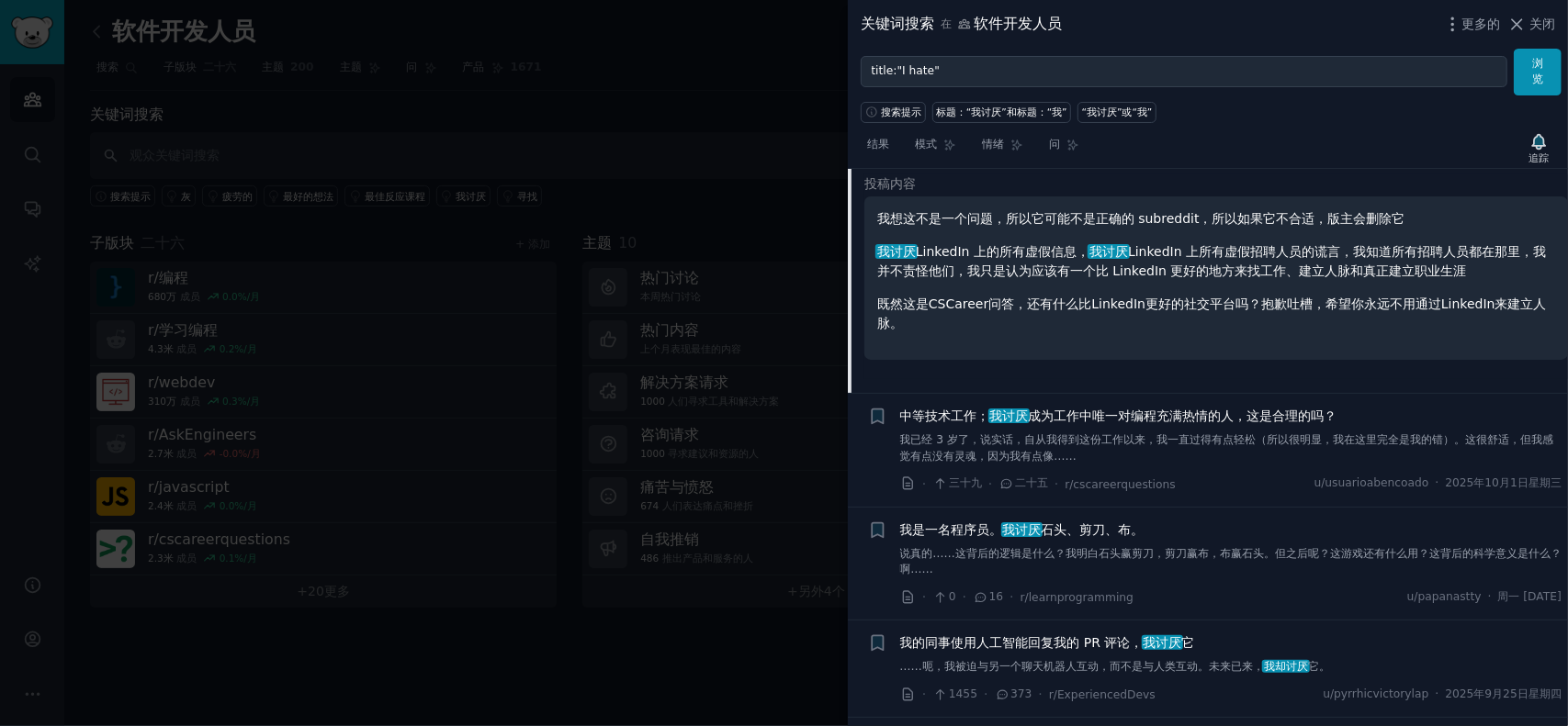
scroll to position [371, 0]
click at [1289, 413] on font "成为工作中唯一对编程充满热情的人，这是合理的吗？" at bounding box center [1183, 415] width 309 height 14
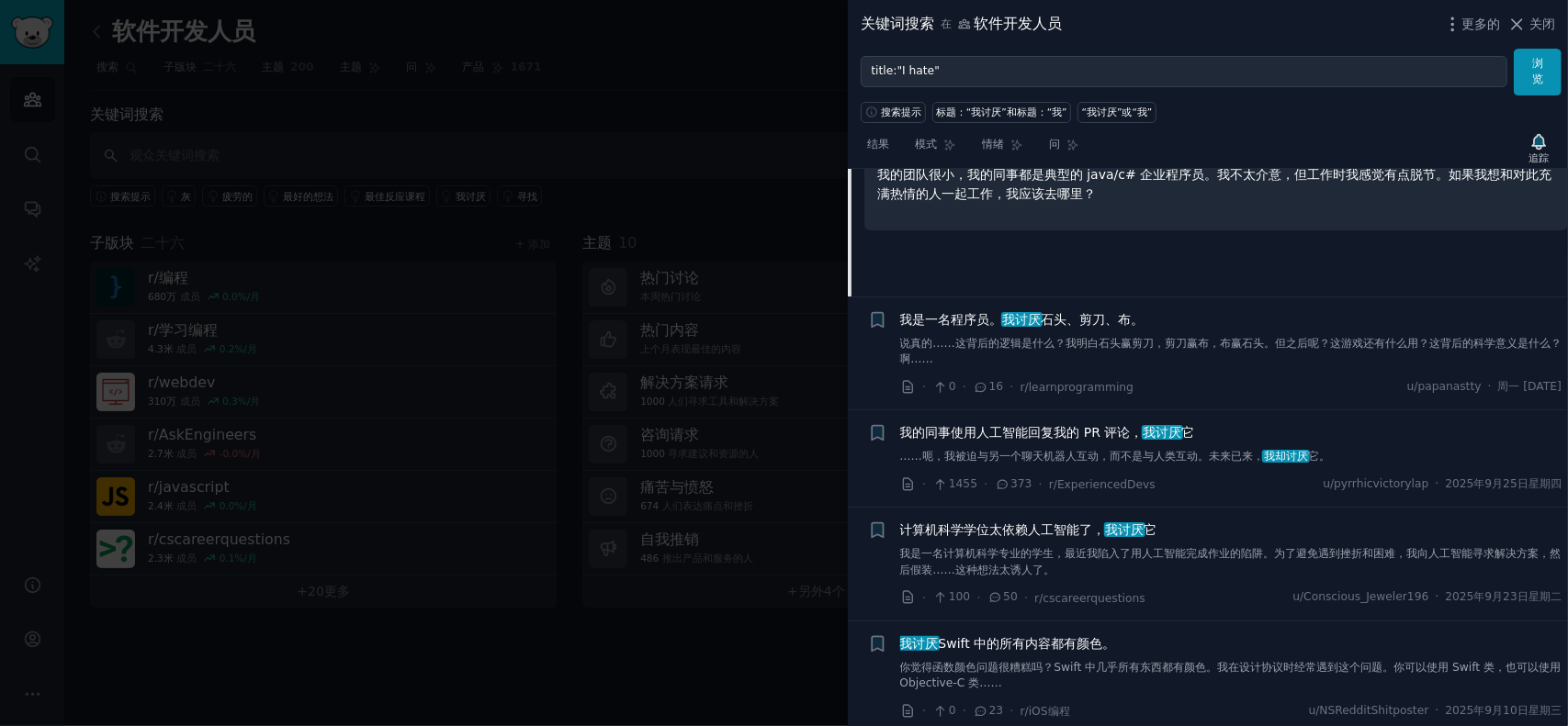
scroll to position [582, 0]
click at [1102, 341] on font "说真的……这背后的逻辑是什么？我明白石头赢剪刀，剪刀赢布，布赢石头。但之后呢？这游戏还有什么用？这背后的科学意义是什么？啊……" at bounding box center [1231, 351] width 662 height 30
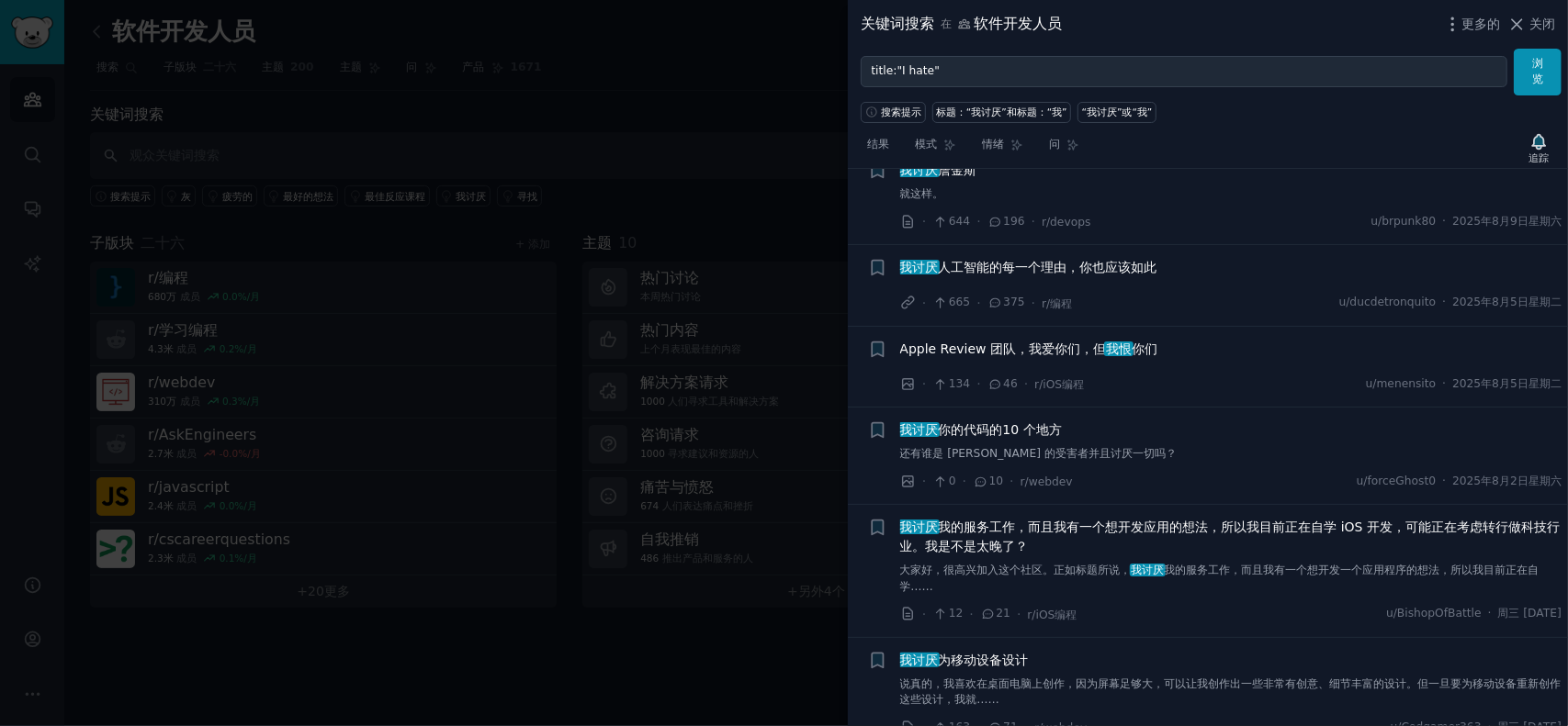
scroll to position [2390, 0]
